Goal: Task Accomplishment & Management: Use online tool/utility

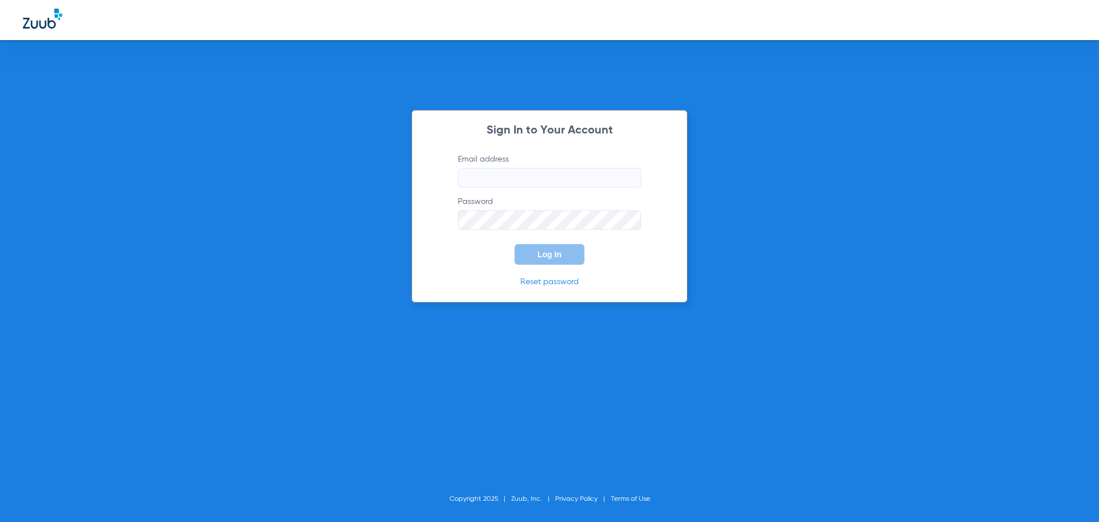
type input "[EMAIL_ADDRESS][DOMAIN_NAME]"
click at [554, 262] on button "Log In" at bounding box center [550, 254] width 70 height 21
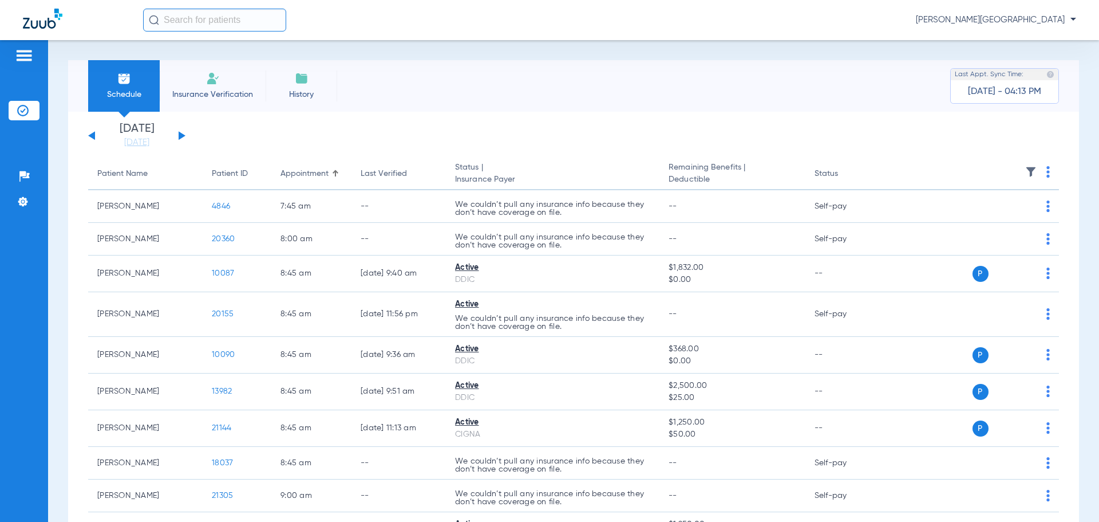
click at [182, 134] on button at bounding box center [182, 135] width 7 height 9
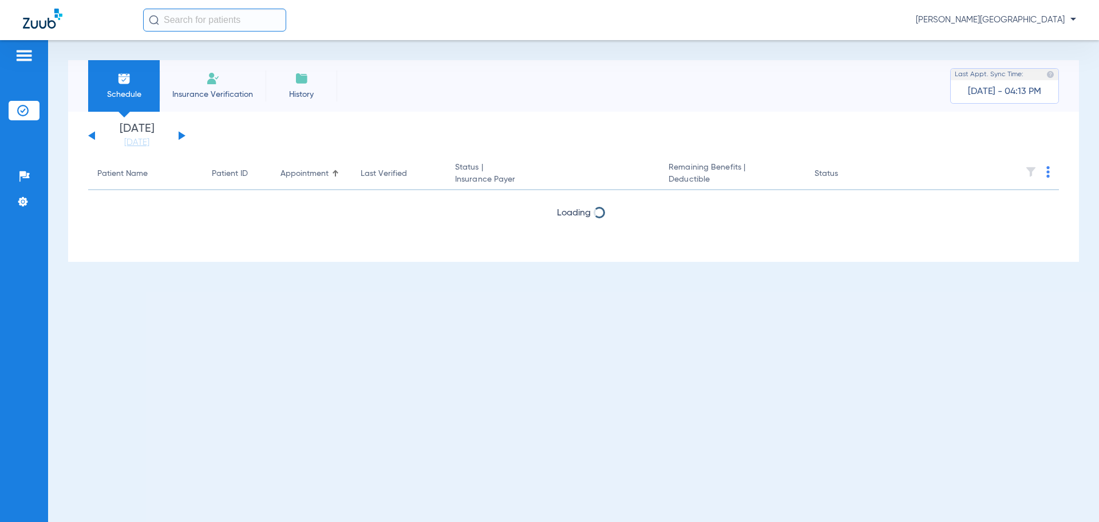
click at [182, 134] on button at bounding box center [182, 135] width 7 height 9
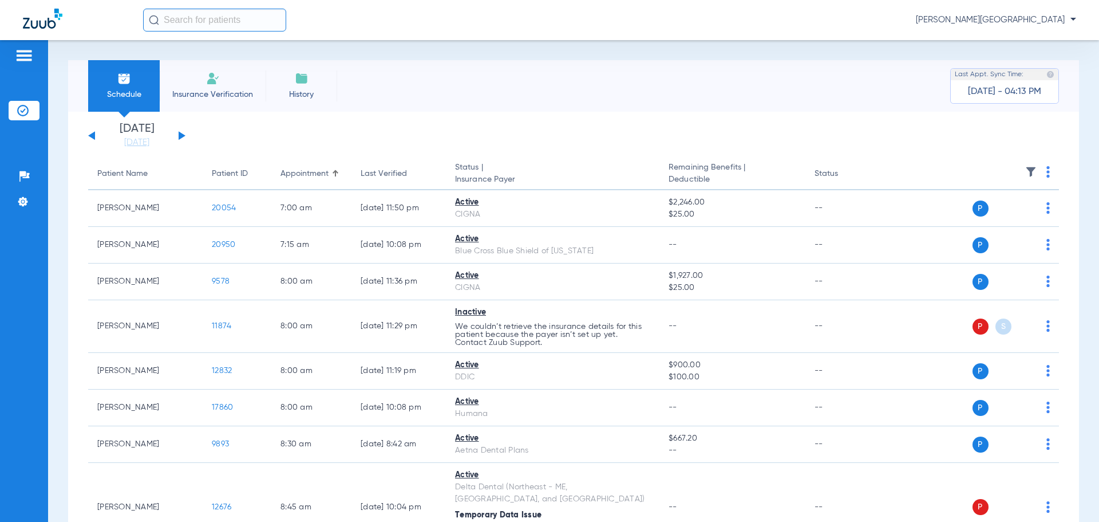
click at [273, 20] on input "text" at bounding box center [214, 20] width 143 height 23
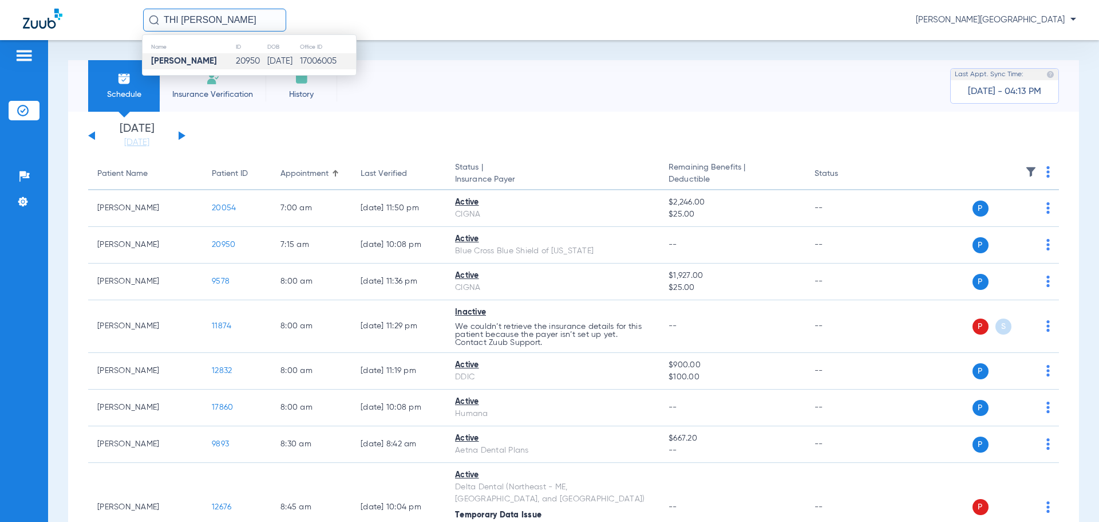
type input "THI [PERSON_NAME]"
click at [235, 66] on td "20950" at bounding box center [250, 61] width 31 height 16
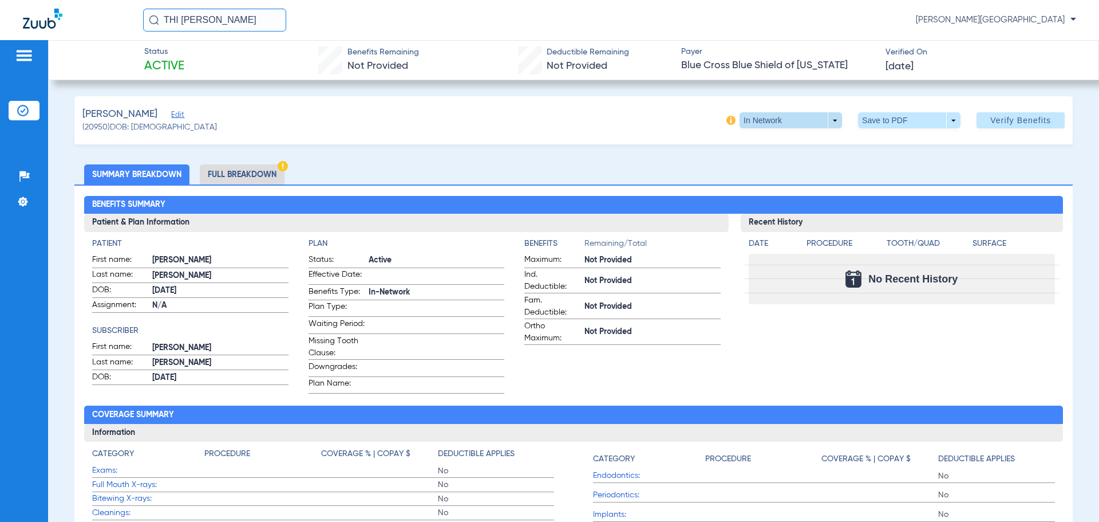
click at [826, 124] on span at bounding box center [791, 120] width 103 height 16
click at [779, 148] on button "In Network" at bounding box center [763, 143] width 63 height 23
click at [827, 123] on span at bounding box center [791, 120] width 103 height 16
click at [824, 145] on div "In Network" at bounding box center [827, 141] width 192 height 27
click at [794, 126] on div at bounding box center [549, 261] width 1099 height 522
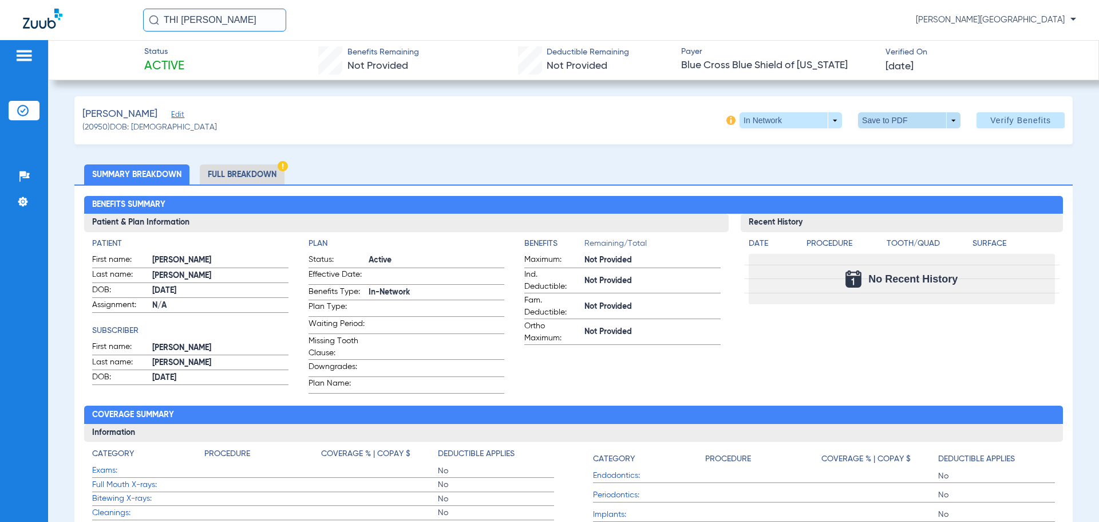
click at [947, 127] on span at bounding box center [909, 120] width 103 height 16
click at [947, 127] on div at bounding box center [549, 261] width 1099 height 522
